Goal: Information Seeking & Learning: Learn about a topic

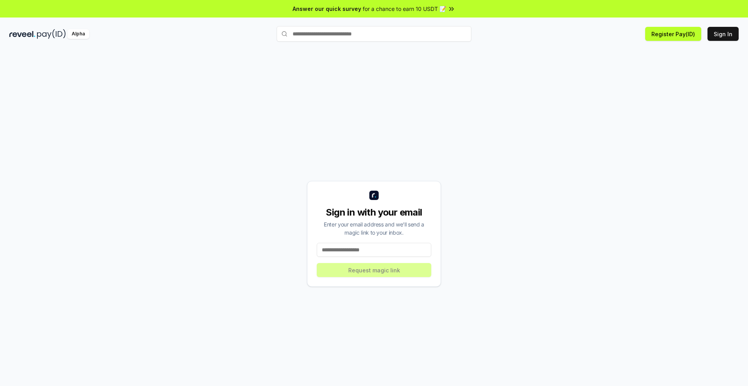
click at [356, 253] on input at bounding box center [374, 250] width 115 height 14
click at [357, 257] on div "Sign in with your email Enter your email address and we’ll send a magic link to…" at bounding box center [374, 234] width 134 height 106
click at [360, 254] on input at bounding box center [374, 250] width 115 height 14
type input "**********"
click at [378, 275] on button "Request magic link" at bounding box center [374, 270] width 115 height 14
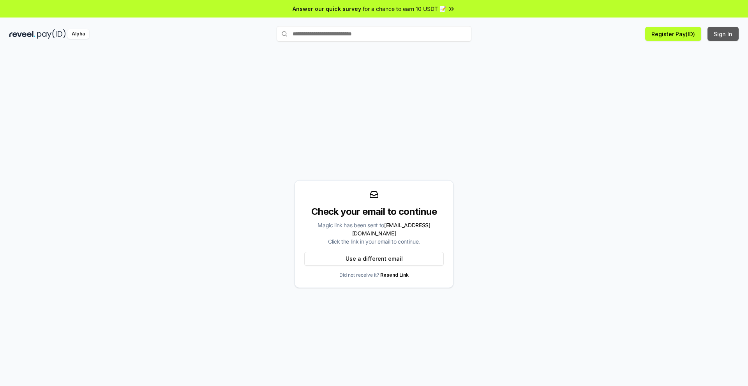
click at [710, 38] on button "Sign In" at bounding box center [722, 34] width 31 height 14
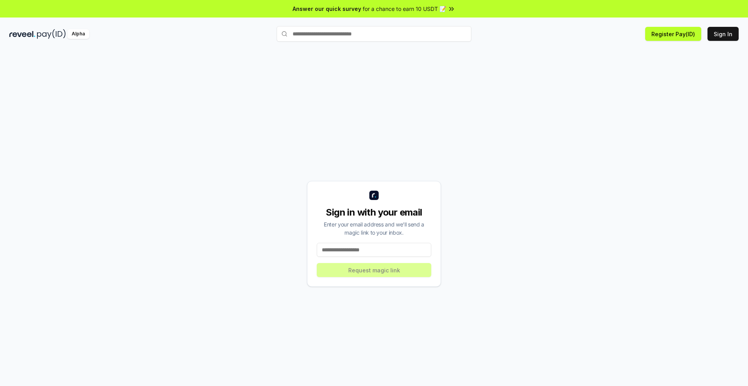
click at [393, 251] on input at bounding box center [374, 250] width 115 height 14
type input "**********"
click at [388, 271] on button "Request magic link" at bounding box center [374, 270] width 115 height 14
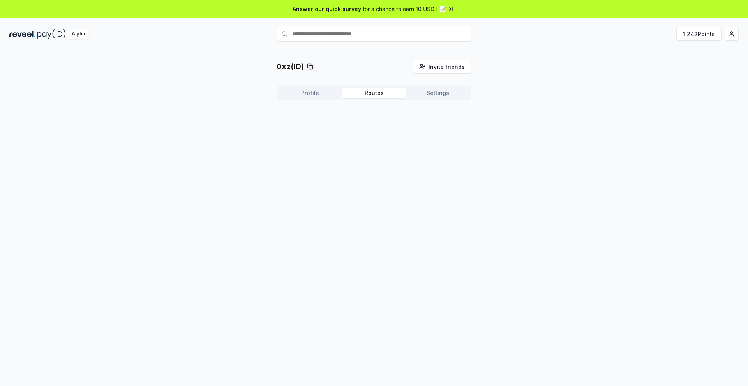
click at [383, 95] on button "Routes" at bounding box center [374, 93] width 64 height 11
click at [430, 99] on div "Profile Routes Settings" at bounding box center [374, 93] width 195 height 14
click at [433, 93] on button "Settings" at bounding box center [438, 93] width 64 height 11
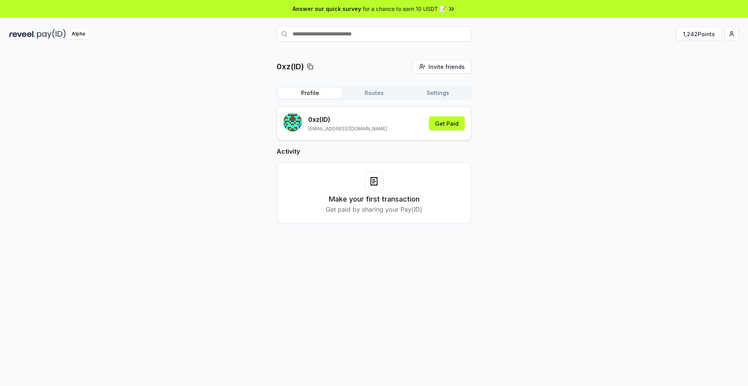
click at [319, 96] on button "Profile" at bounding box center [310, 93] width 64 height 11
click at [696, 36] on button "1,242 Points" at bounding box center [698, 34] width 45 height 14
click at [441, 64] on span "Invite friends" at bounding box center [446, 67] width 36 height 8
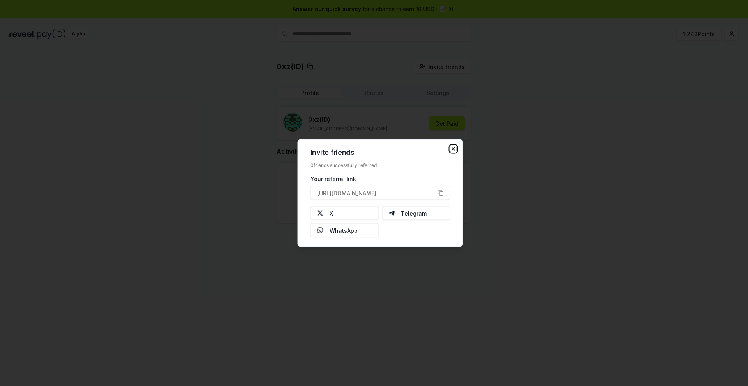
click at [452, 148] on icon "button" at bounding box center [453, 149] width 3 height 3
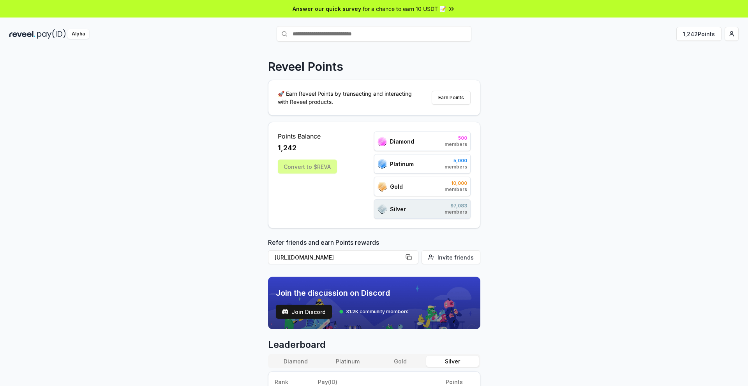
click at [495, 178] on div "Reveel Points 🚀 Earn Reveel Points by transacting and interacting with Reveel p…" at bounding box center [374, 226] width 748 height 365
click at [453, 185] on span "10,000" at bounding box center [455, 183] width 23 height 6
click at [442, 204] on div "Silver 97,083 members" at bounding box center [422, 208] width 97 height 19
click at [432, 172] on div "Platinum 5,000 members" at bounding box center [422, 163] width 97 height 19
click at [414, 142] on div "Diamond 500 members" at bounding box center [422, 141] width 97 height 19
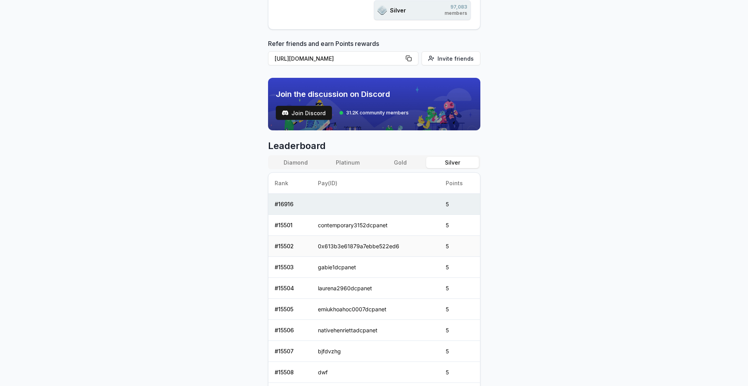
scroll to position [286, 0]
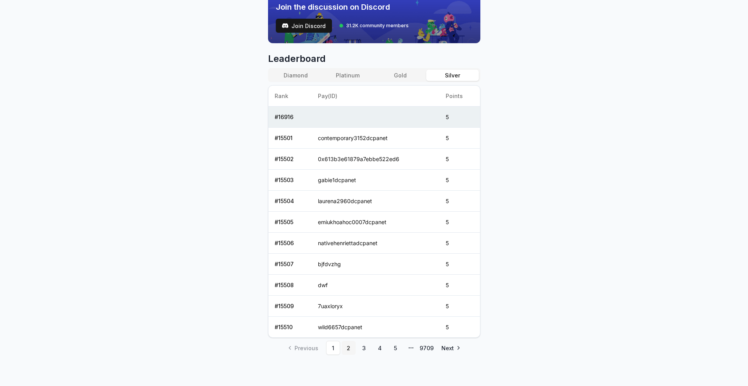
click at [348, 346] on link "2" at bounding box center [349, 348] width 14 height 14
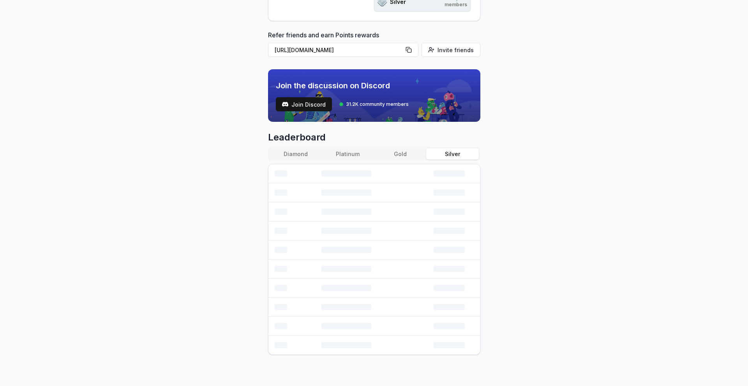
scroll to position [265, 0]
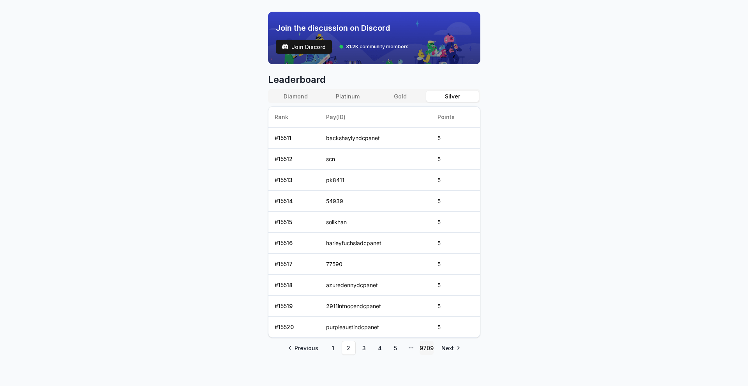
click at [425, 350] on link "9709" at bounding box center [426, 348] width 14 height 14
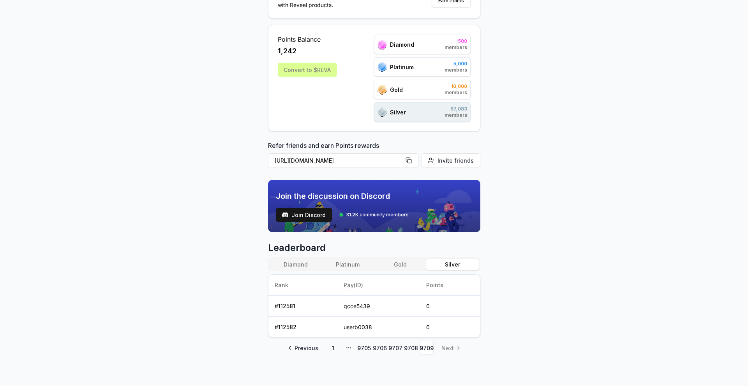
scroll to position [97, 0]
click at [297, 260] on button "Diamond" at bounding box center [296, 264] width 52 height 11
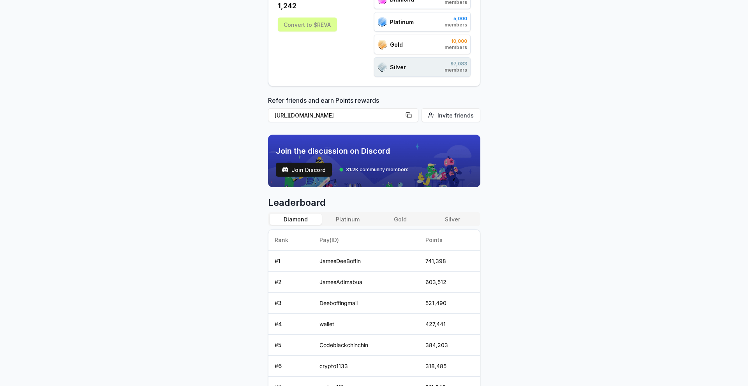
scroll to position [173, 0]
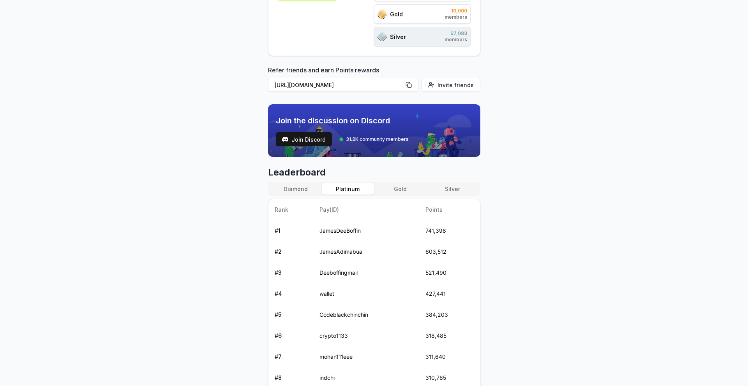
click at [358, 189] on button "Platinum" at bounding box center [348, 188] width 52 height 11
click at [400, 190] on button "Gold" at bounding box center [400, 188] width 52 height 11
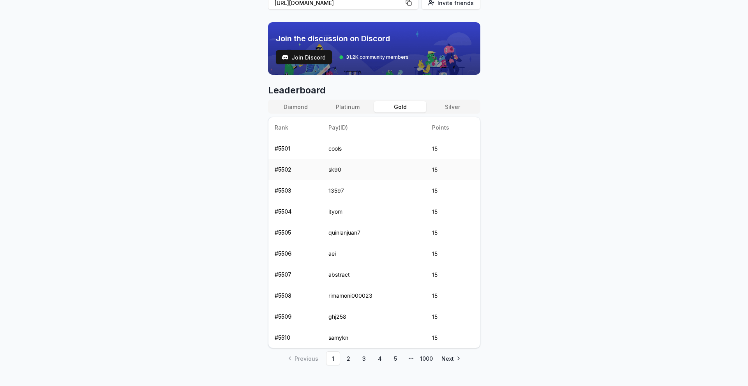
scroll to position [262, 0]
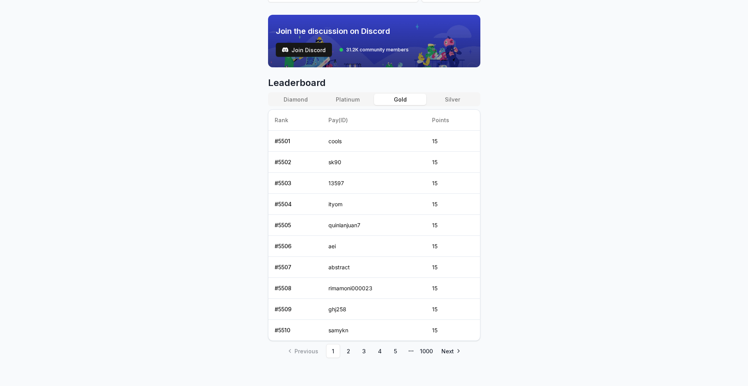
click at [350, 107] on div "Diamond Platinum Gold Silver Rank Pay(ID) Points # 5501 cools 15 # 5502 sk90 15…" at bounding box center [374, 216] width 212 height 249
click at [350, 103] on button "Platinum" at bounding box center [348, 99] width 52 height 11
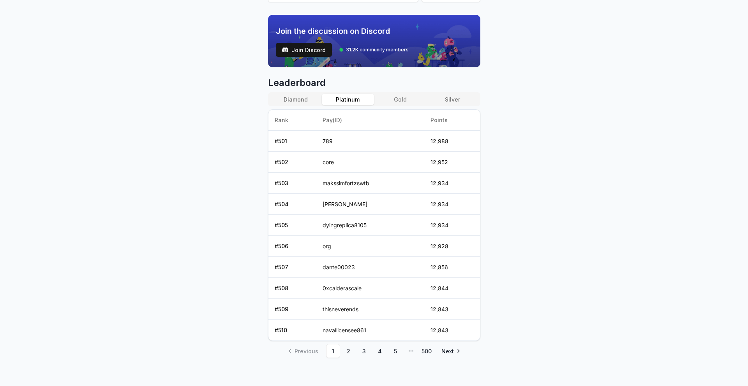
click at [409, 351] on icon "pagination" at bounding box center [411, 351] width 6 height 6
click at [396, 354] on link "5" at bounding box center [395, 351] width 14 height 14
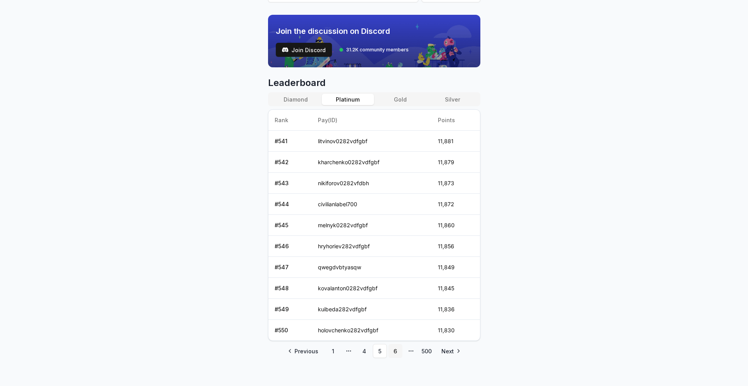
click at [397, 355] on link "6" at bounding box center [395, 351] width 14 height 14
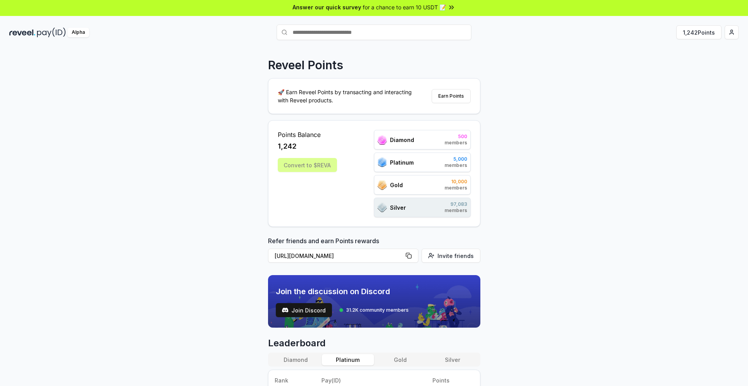
scroll to position [0, 0]
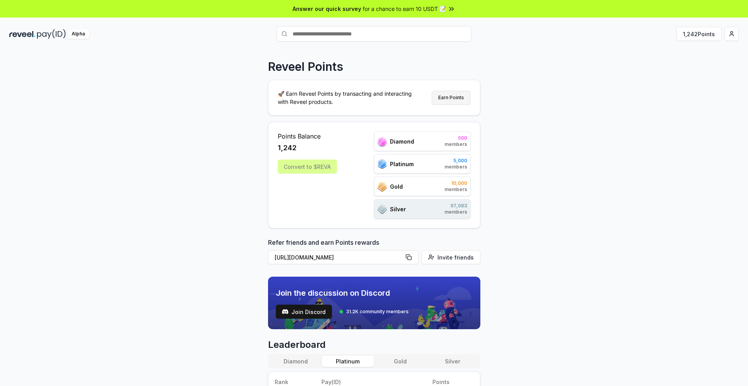
click at [446, 98] on button "Earn Points" at bounding box center [451, 98] width 39 height 14
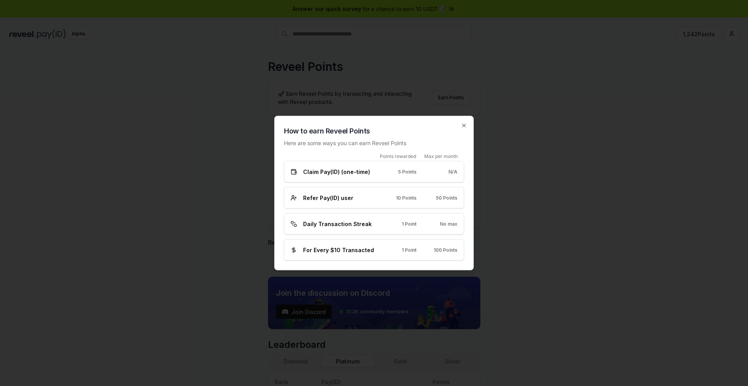
click at [391, 193] on div "Refer Pay(ID) user 10 Points 50 Points" at bounding box center [374, 197] width 180 height 21
click at [461, 125] on icon "button" at bounding box center [464, 126] width 6 height 6
